Goal: Transaction & Acquisition: Subscribe to service/newsletter

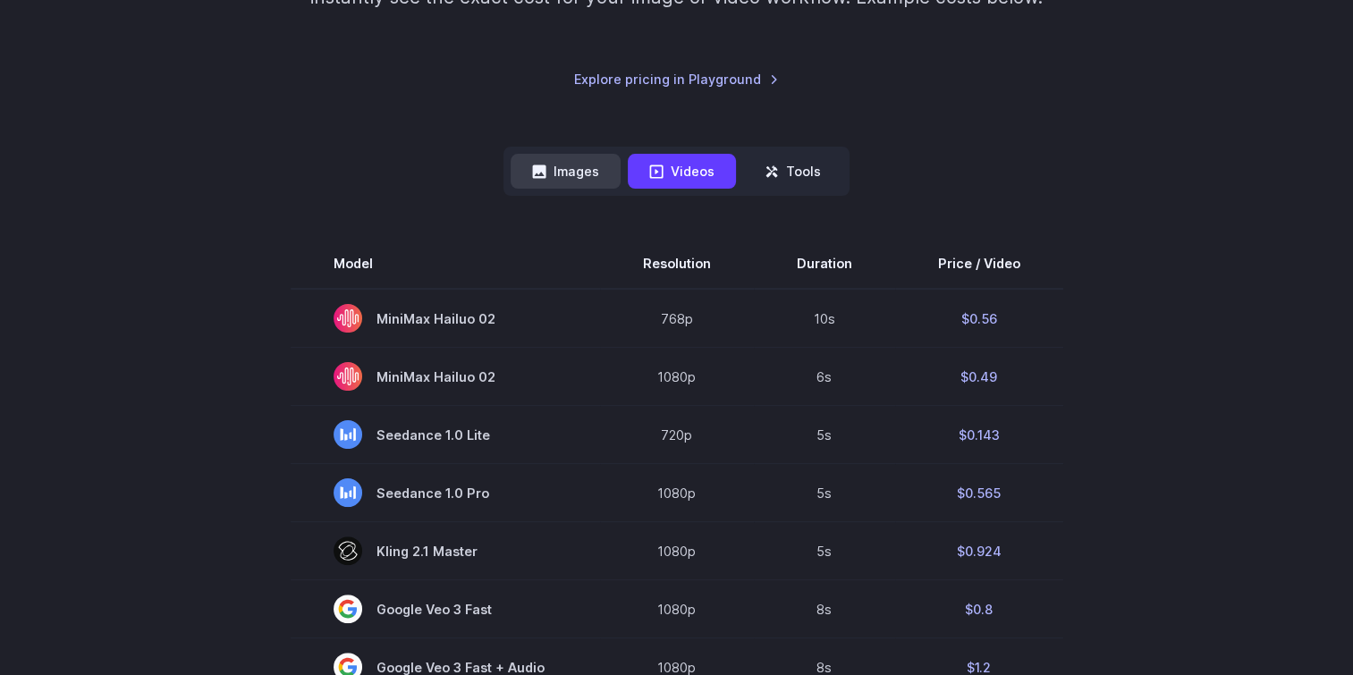
click at [572, 173] on button "Images" at bounding box center [565, 171] width 110 height 35
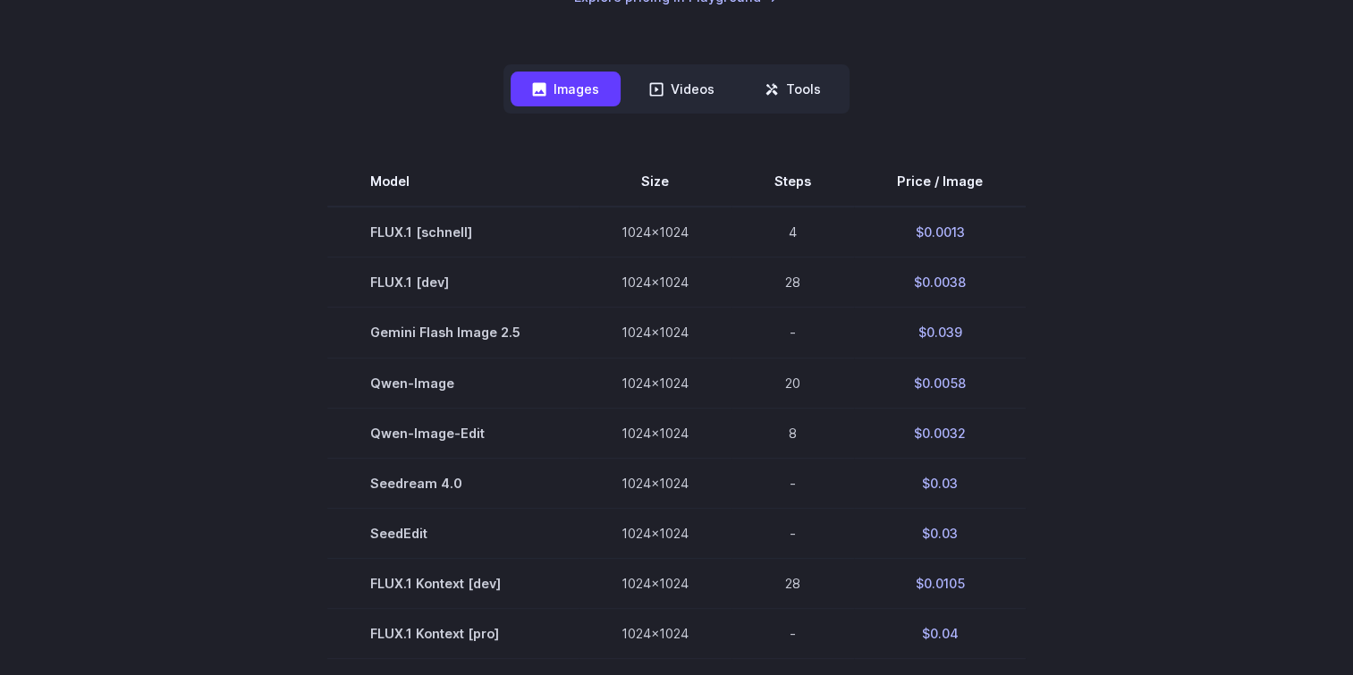
scroll to position [447, 0]
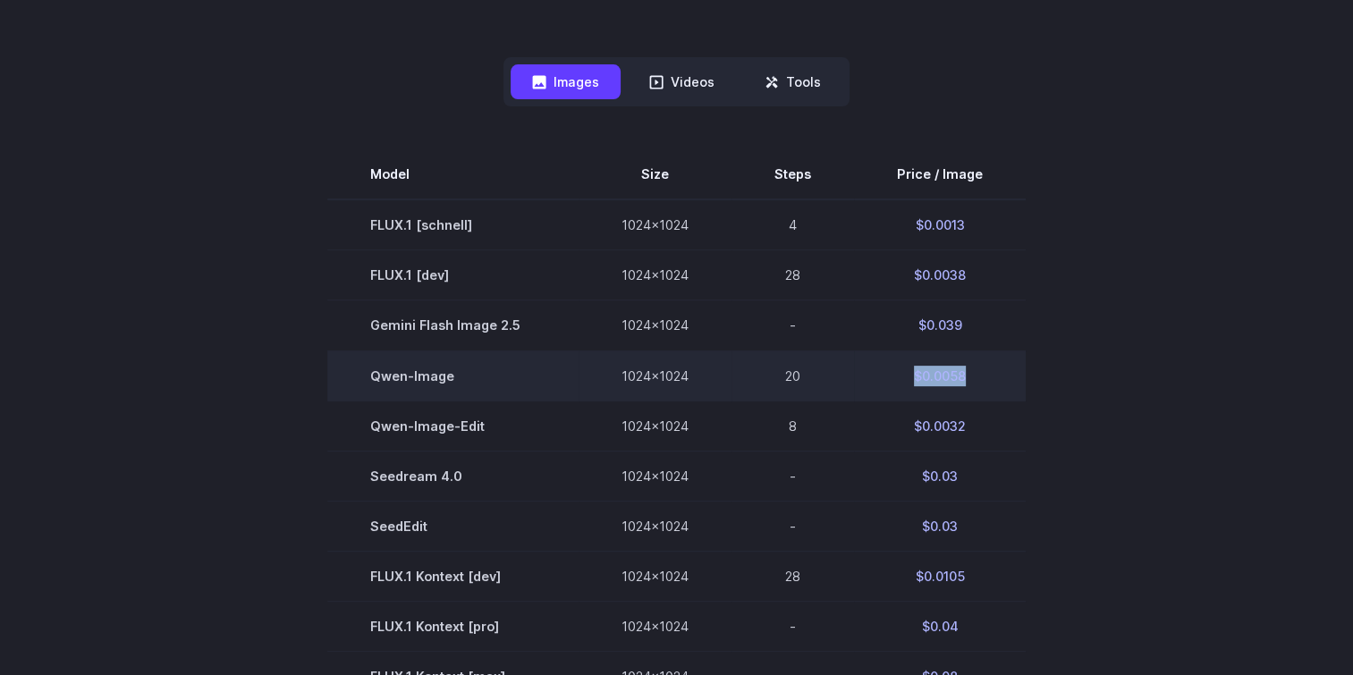
drag, startPoint x: 964, startPoint y: 379, endPoint x: 912, endPoint y: 379, distance: 51.9
click at [912, 379] on td "$0.0058" at bounding box center [940, 375] width 172 height 50
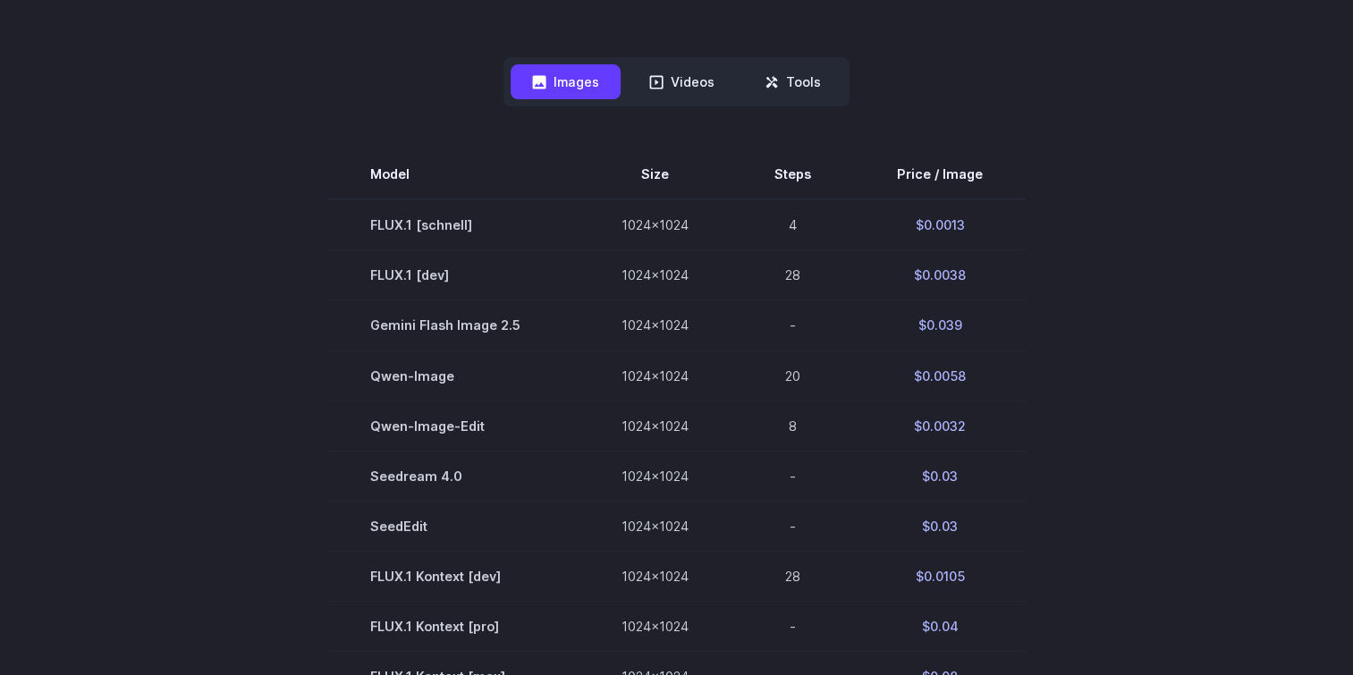
drag, startPoint x: 912, startPoint y: 379, endPoint x: 1092, endPoint y: 358, distance: 181.8
click at [1092, 358] on section "Model Size Steps Price / Image FLUX.1 [schnell] 1024x1024 4 $0.0013 FLUX.1 [dev…" at bounding box center [677, 675] width 1244 height 1052
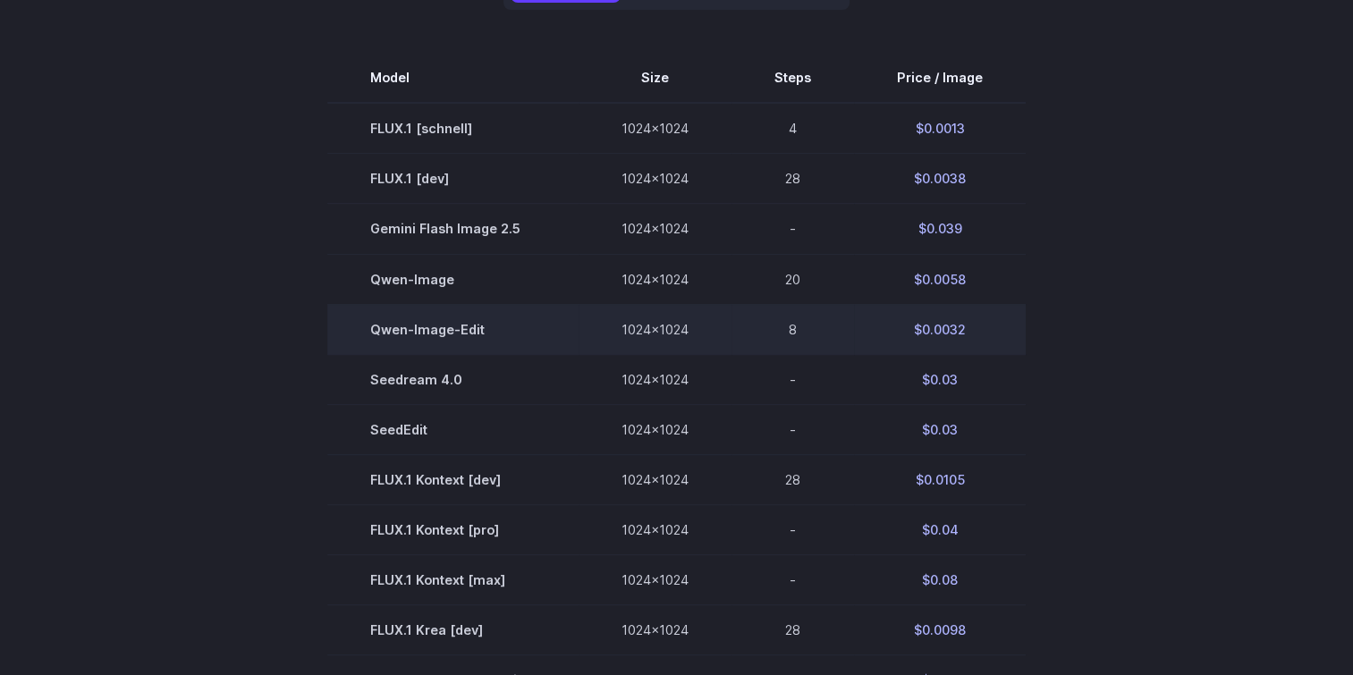
scroll to position [536, 0]
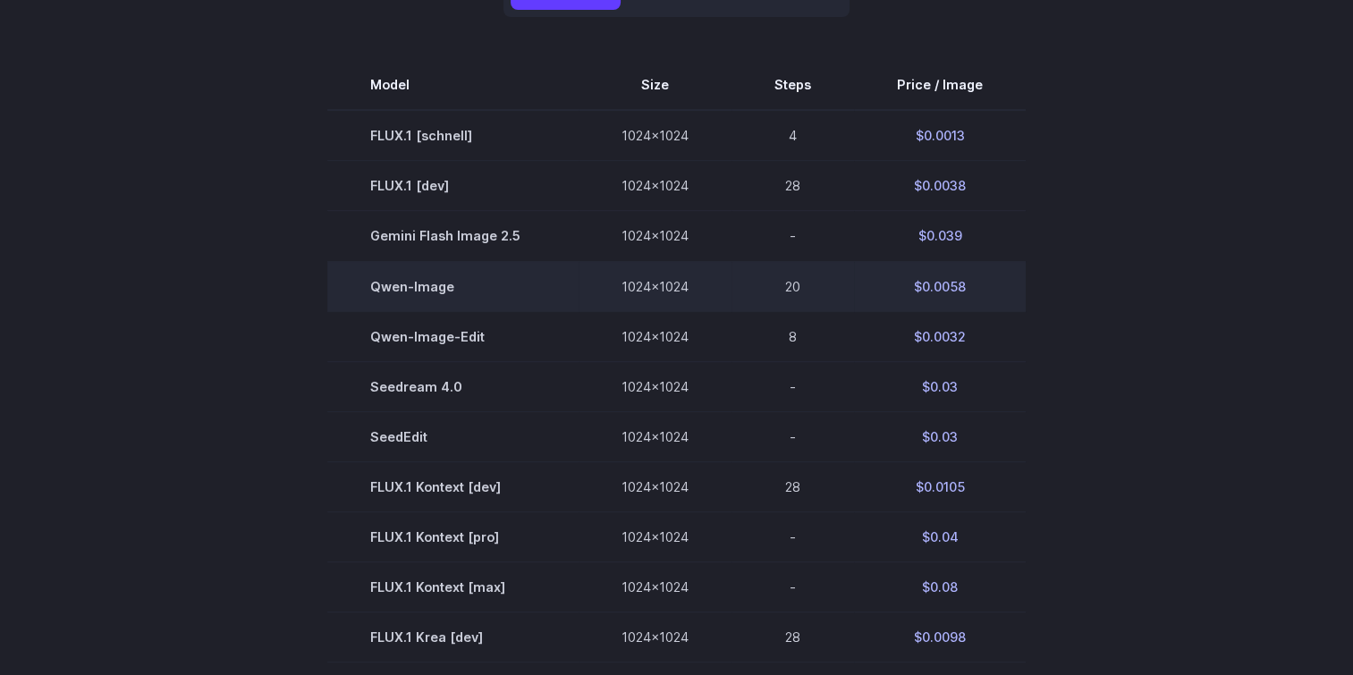
click at [419, 286] on td "Qwen-Image" at bounding box center [452, 286] width 251 height 50
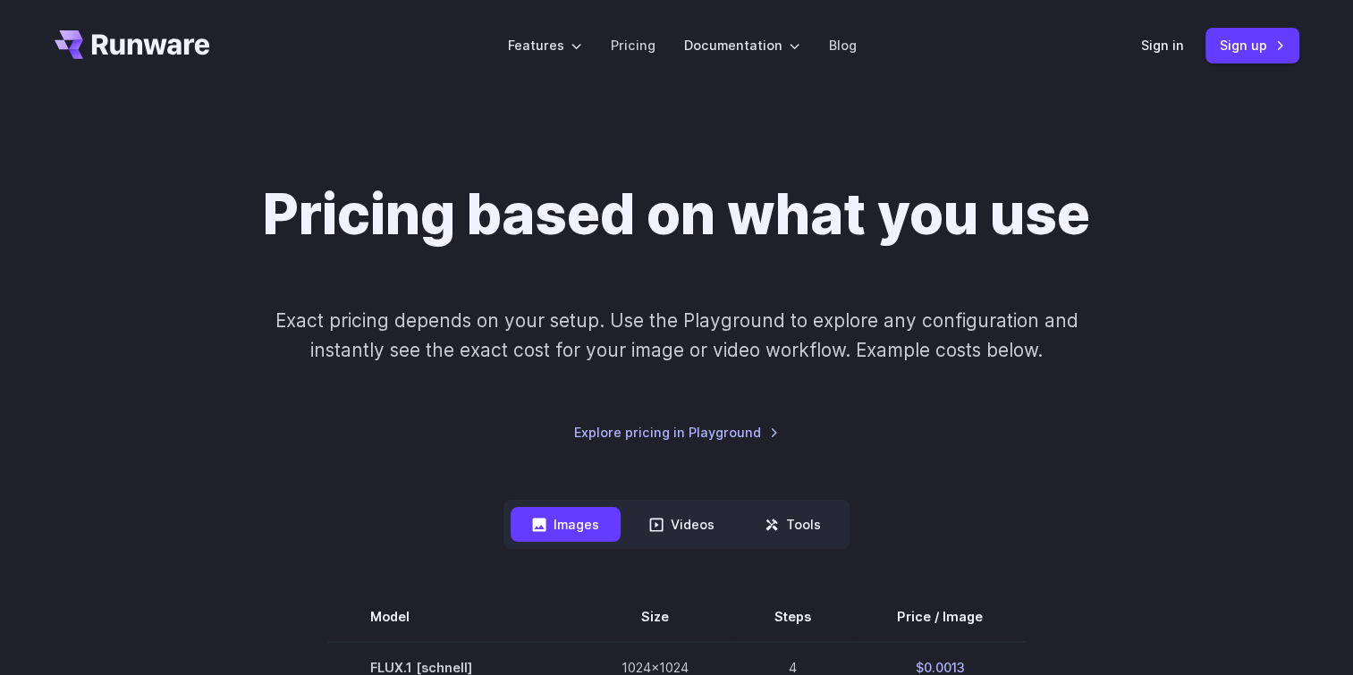
scroll to position [0, 0]
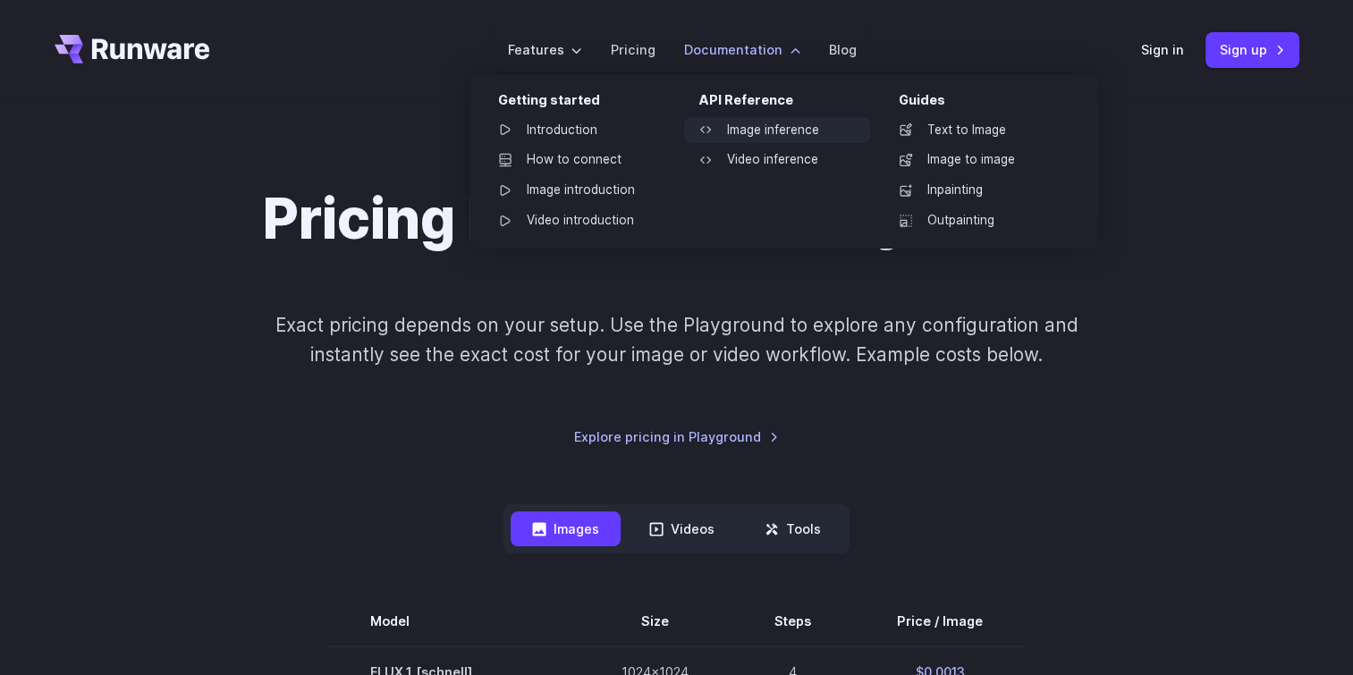
click at [763, 129] on link "Image inference" at bounding box center [777, 130] width 186 height 27
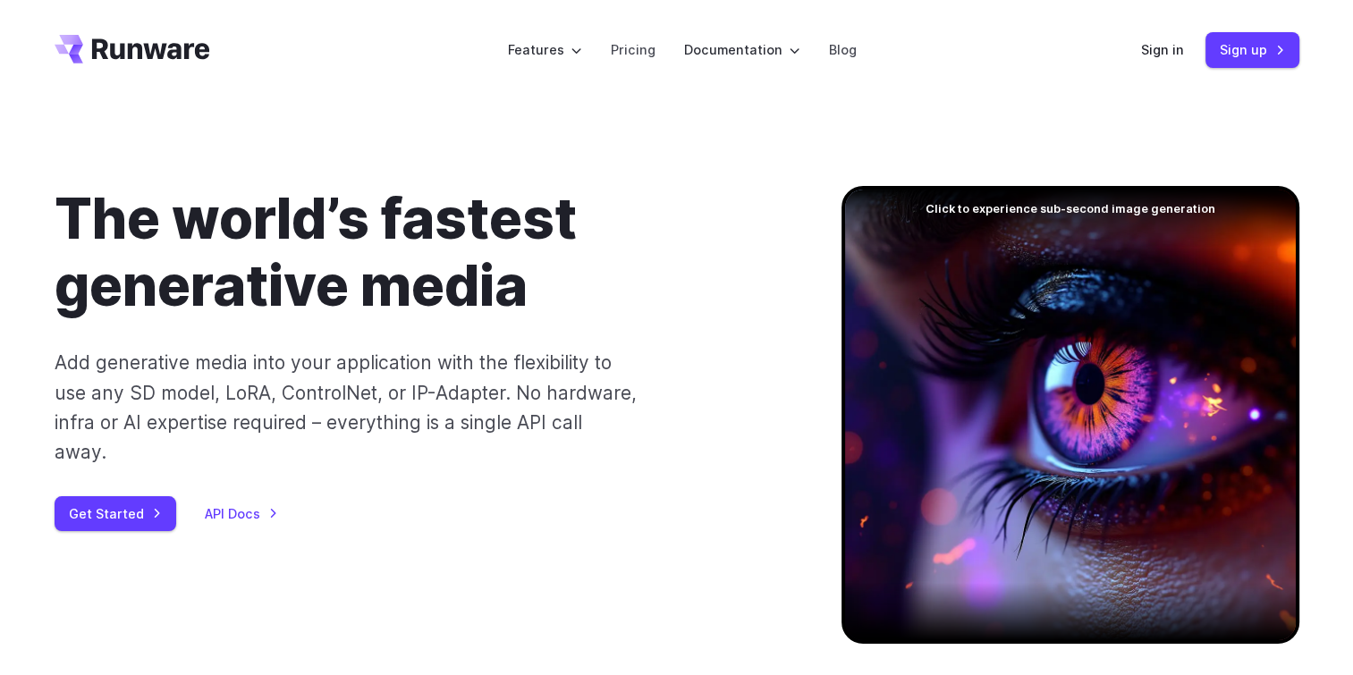
drag, startPoint x: 1244, startPoint y: 350, endPoint x: 1233, endPoint y: 43, distance: 307.8
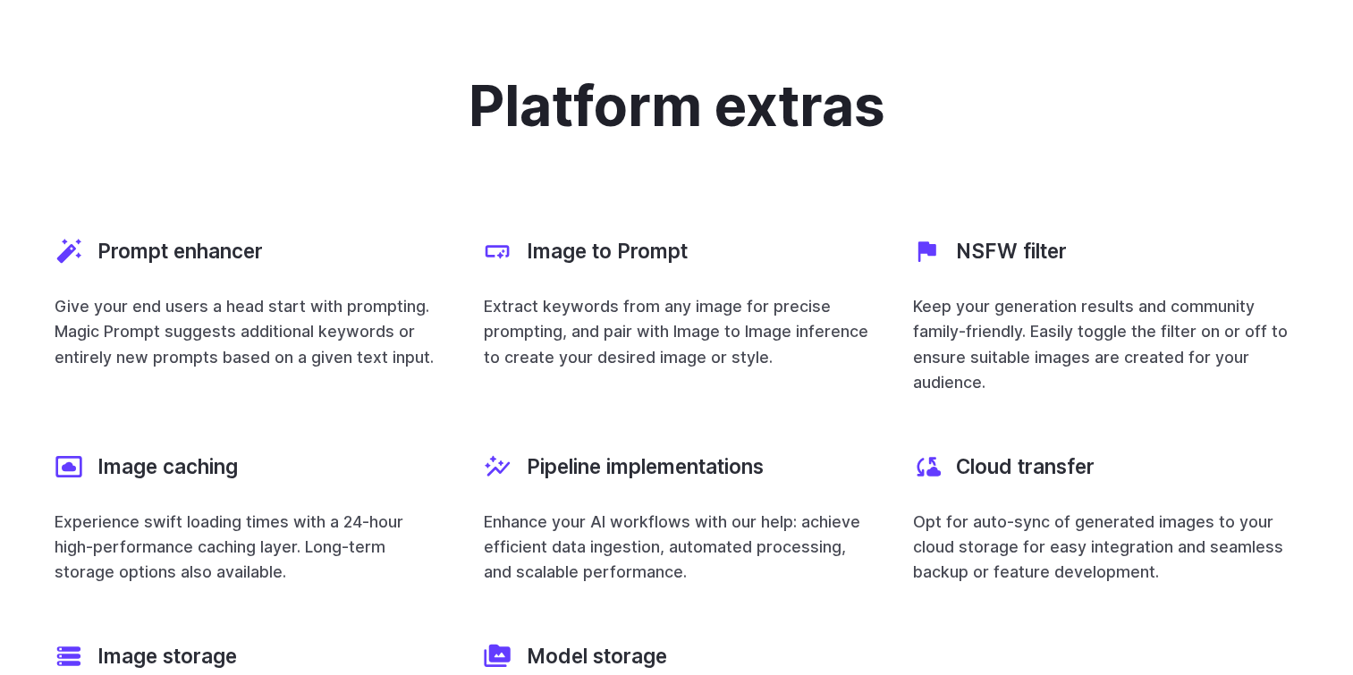
scroll to position [6300, 0]
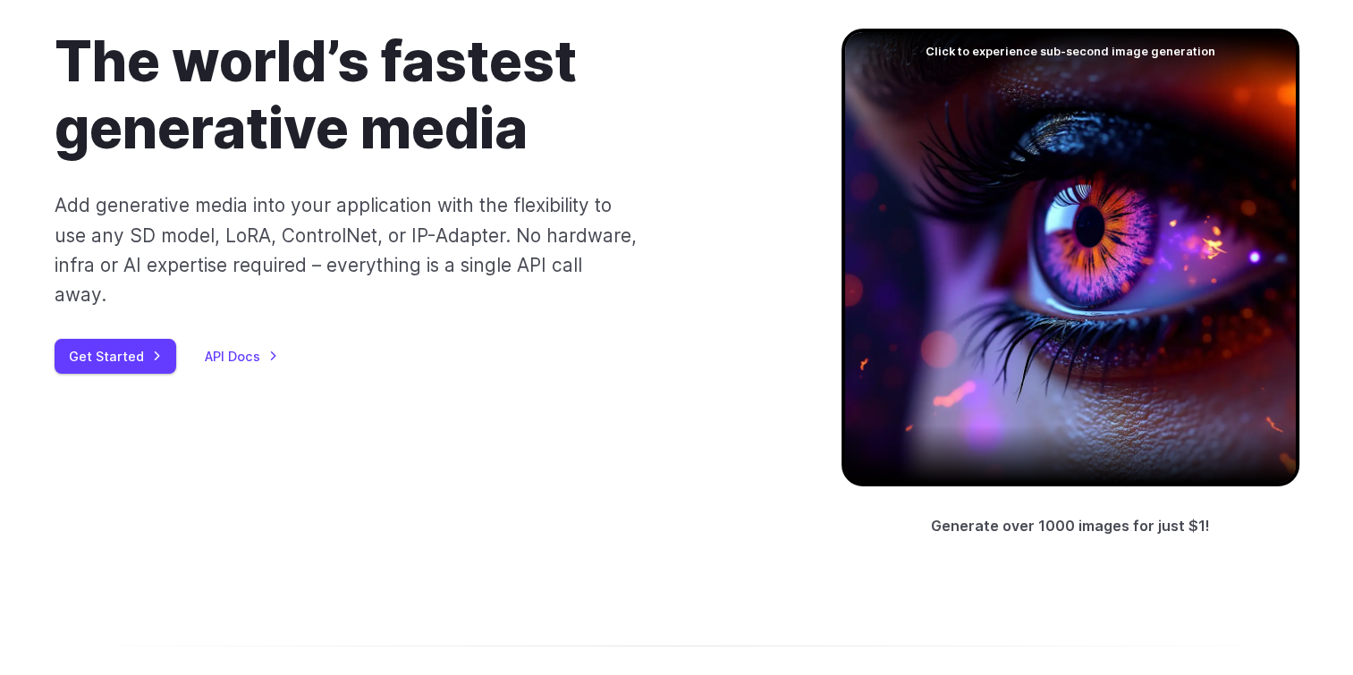
scroll to position [0, 0]
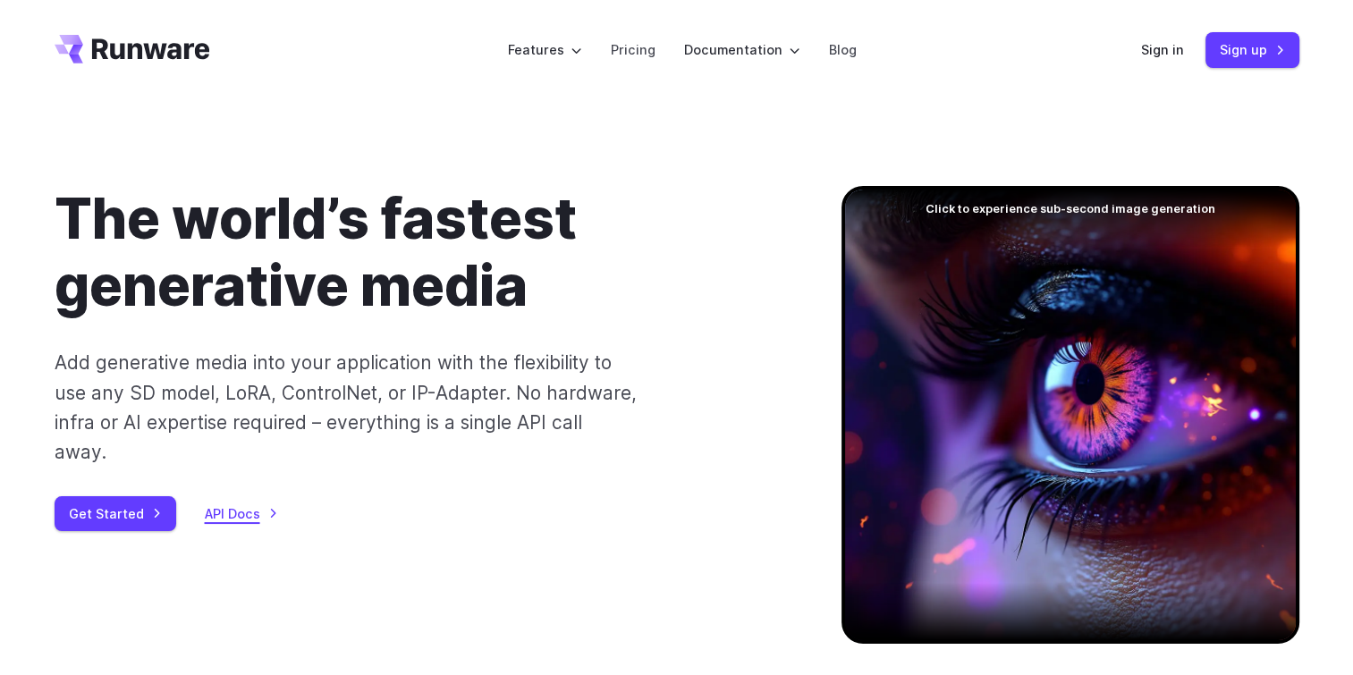
click at [235, 503] on link "API Docs" at bounding box center [241, 513] width 73 height 21
